Goal: Transaction & Acquisition: Purchase product/service

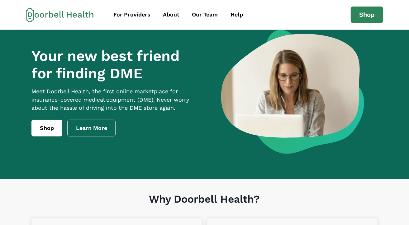
scroll to position [31, 0]
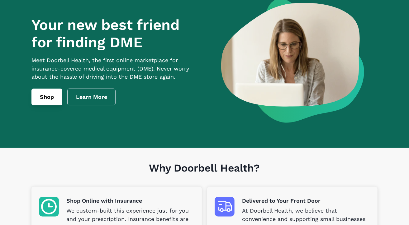
click at [41, 106] on link "Shop" at bounding box center [46, 97] width 31 height 17
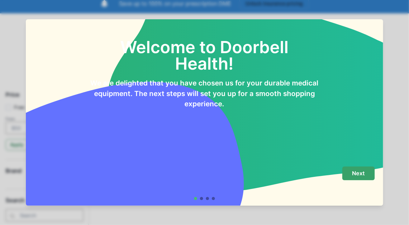
click at [361, 172] on p "Next" at bounding box center [358, 173] width 13 height 7
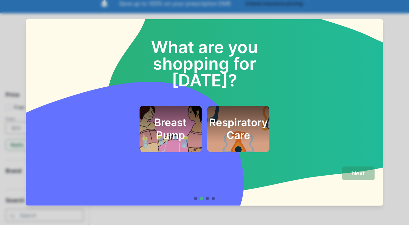
click at [209, 198] on div at bounding box center [207, 198] width 3 height 3
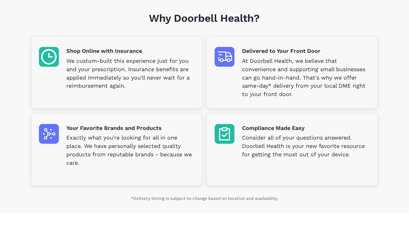
scroll to position [187, 0]
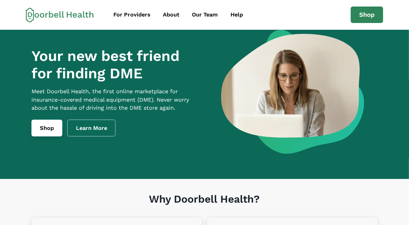
click at [52, 129] on link "Shop" at bounding box center [46, 128] width 31 height 17
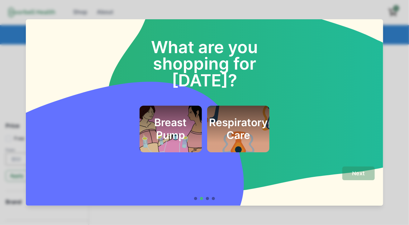
click at [210, 201] on footer "Next" at bounding box center [204, 183] width 357 height 45
click at [209, 199] on div at bounding box center [207, 198] width 3 height 3
click at [239, 116] on h2 "Respiratory Care" at bounding box center [238, 128] width 59 height 25
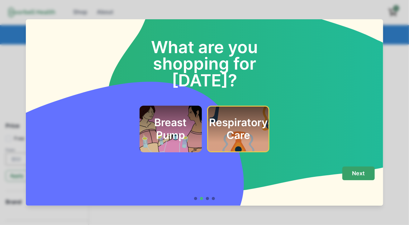
click at [349, 173] on button "Next" at bounding box center [358, 174] width 32 height 14
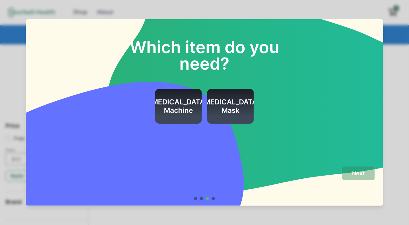
click at [215, 198] on div at bounding box center [213, 198] width 3 height 3
click at [215, 200] on div at bounding box center [213, 198] width 3 height 3
click at [342, 190] on div "Next" at bounding box center [204, 181] width 340 height 28
click at [320, 119] on div "CPAP Machine CPAP Mask" at bounding box center [204, 106] width 340 height 35
click at [45, 138] on div "Which item do you need? CPAP Machine CPAP Mask" at bounding box center [204, 90] width 357 height 142
